Goal: Check status

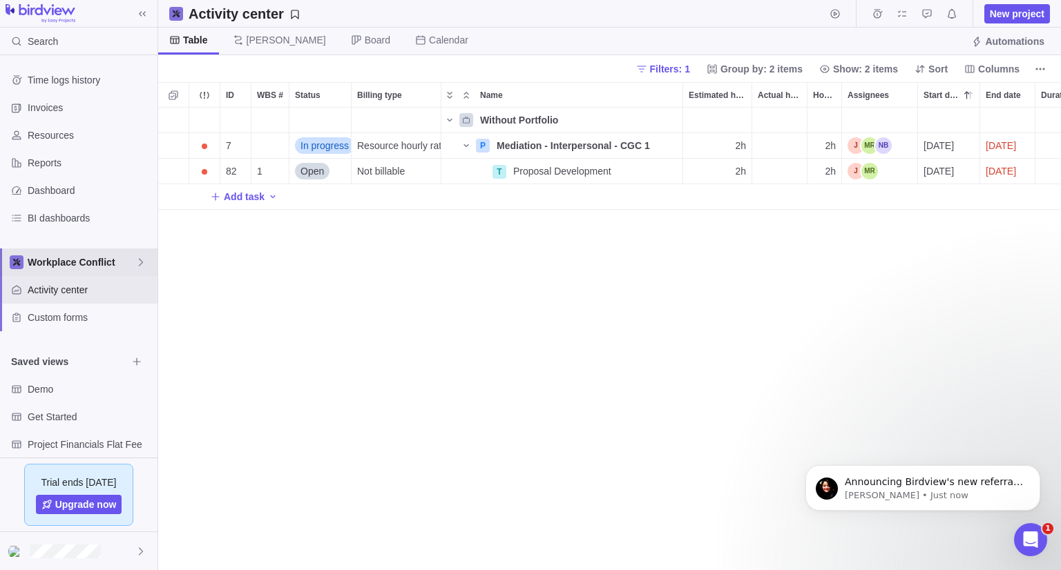
click at [86, 268] on span "Workplace Conflict" at bounding box center [82, 263] width 108 height 14
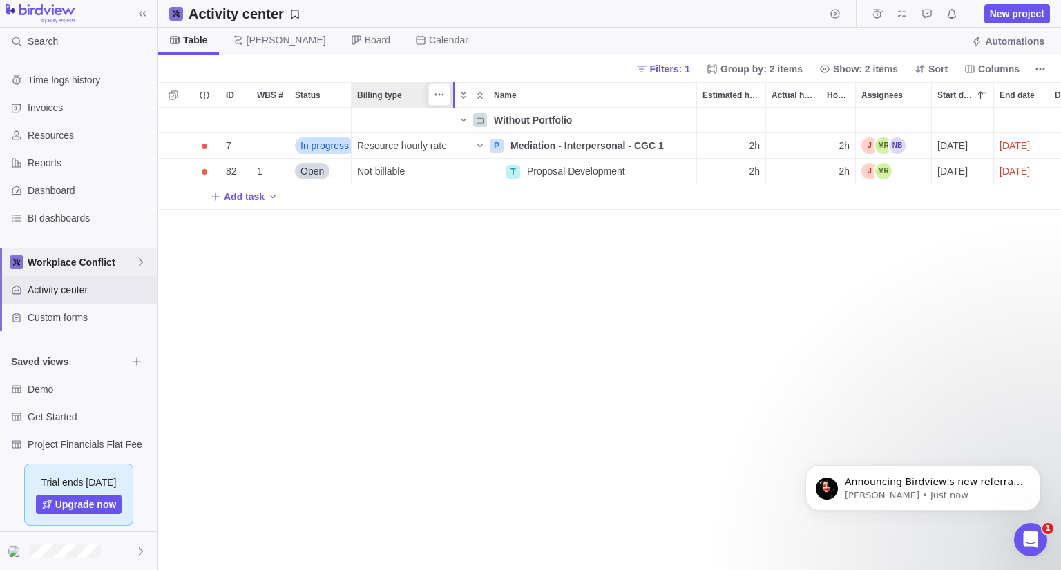
drag, startPoint x: 438, startPoint y: 92, endPoint x: 449, endPoint y: 95, distance: 11.4
click at [449, 95] on div "ID WBS # Status Billing type Name Estimated hours Actual hours (timelogs) Hours…" at bounding box center [609, 326] width 903 height 488
click at [444, 242] on div "Without Portfolio 7 In progress Resource hourly rate P Mediation - Interpersona…" at bounding box center [609, 339] width 903 height 463
click at [478, 146] on icon "Name" at bounding box center [479, 145] width 11 height 11
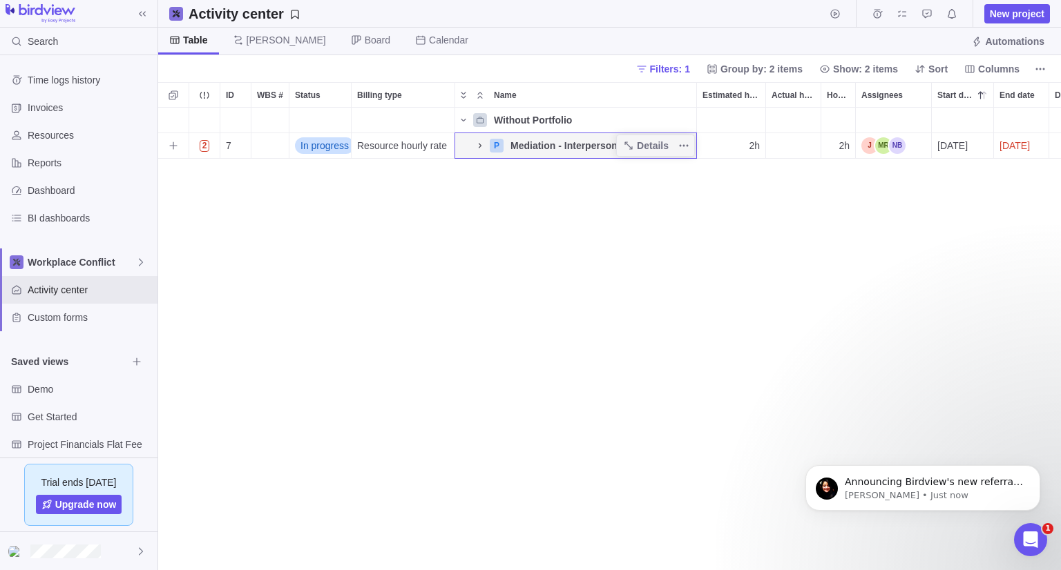
click at [478, 146] on icon "Name" at bounding box center [479, 145] width 11 height 11
click at [637, 153] on span "Details" at bounding box center [645, 145] width 57 height 19
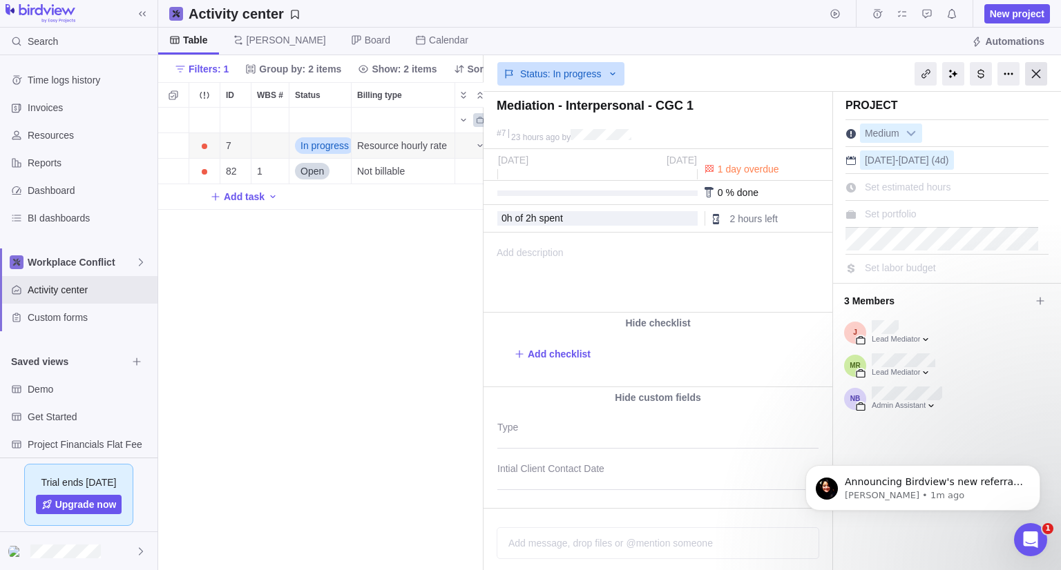
click at [1030, 74] on div at bounding box center [1036, 73] width 22 height 23
